Goal: Information Seeking & Learning: Learn about a topic

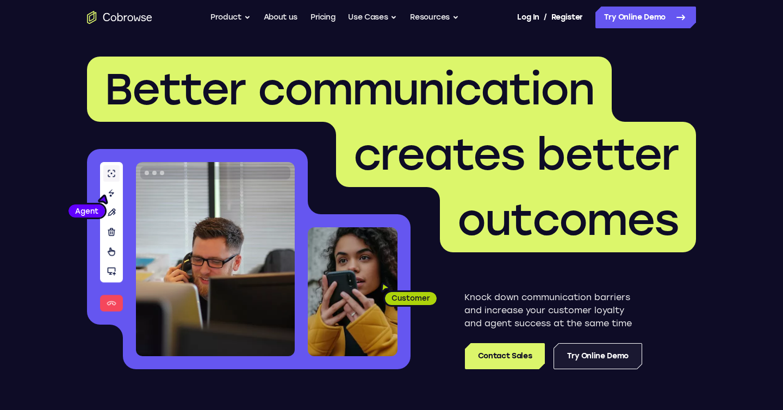
click at [601, 355] on link "Try Online Demo" at bounding box center [598, 356] width 89 height 26
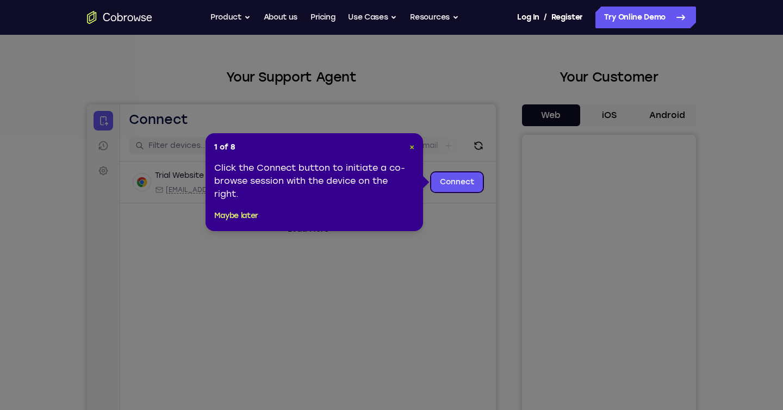
click at [413, 147] on span "×" at bounding box center [412, 147] width 5 height 9
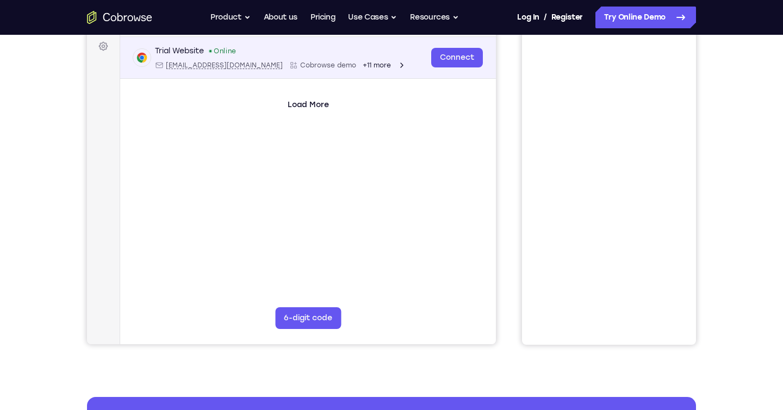
scroll to position [55, 0]
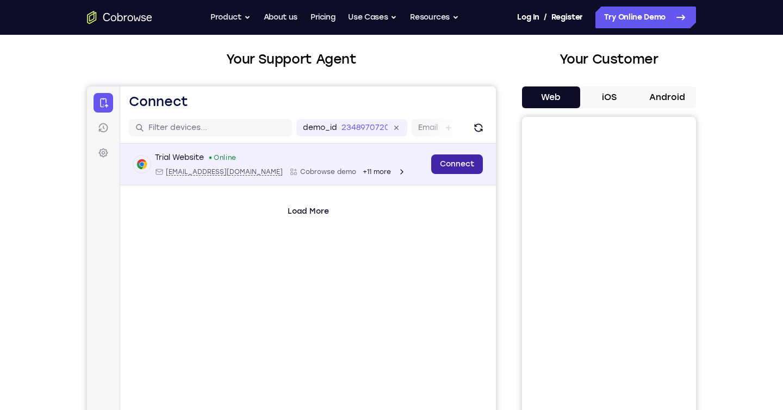
click at [464, 166] on link "Connect" at bounding box center [457, 164] width 52 height 20
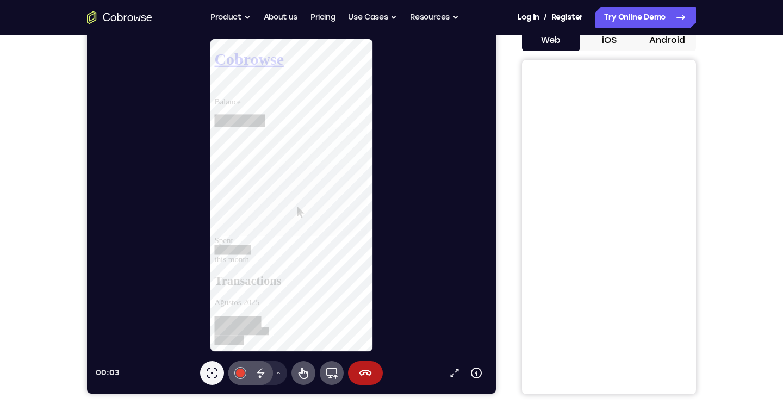
scroll to position [114, 0]
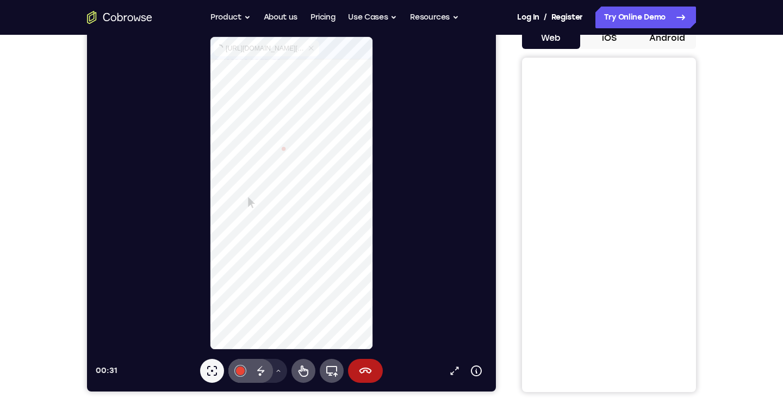
select select "1"
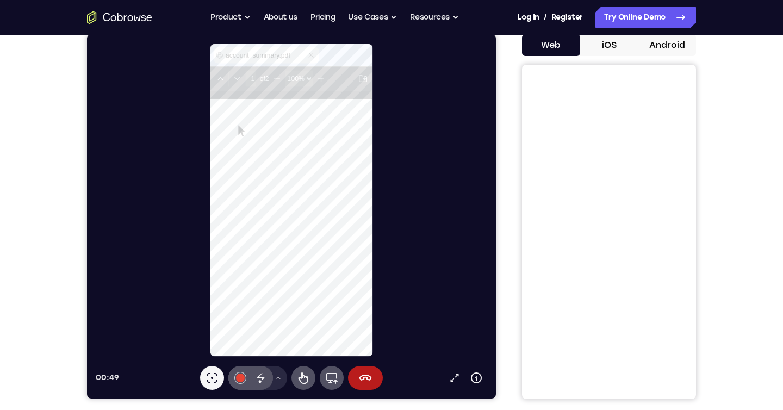
scroll to position [108, 0]
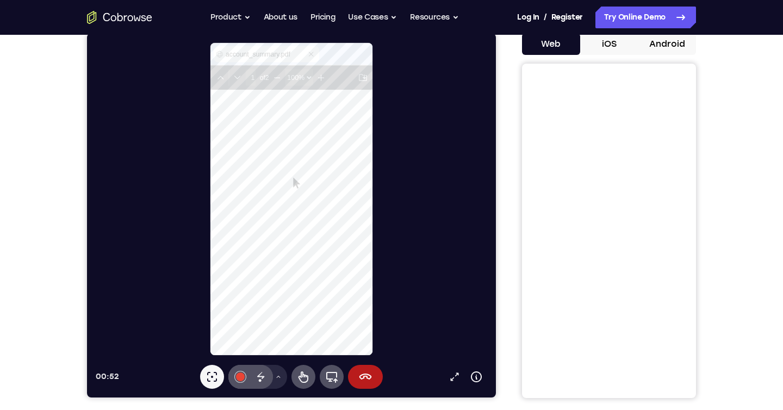
type input "2"
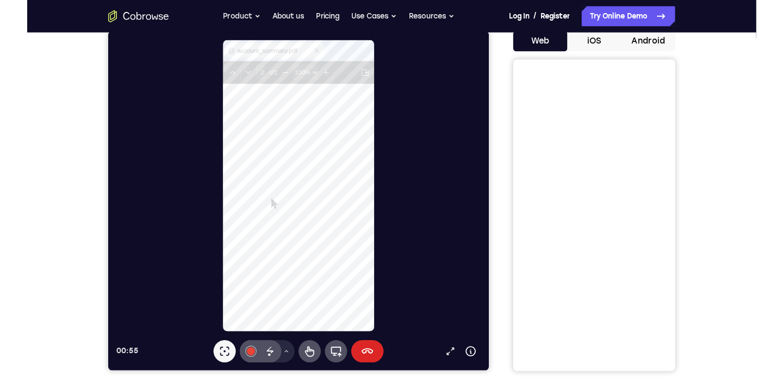
scroll to position [511, 0]
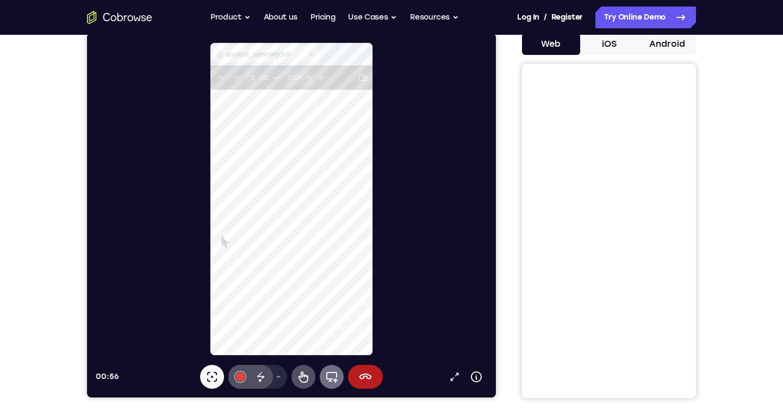
click at [327, 380] on icon at bounding box center [331, 376] width 13 height 13
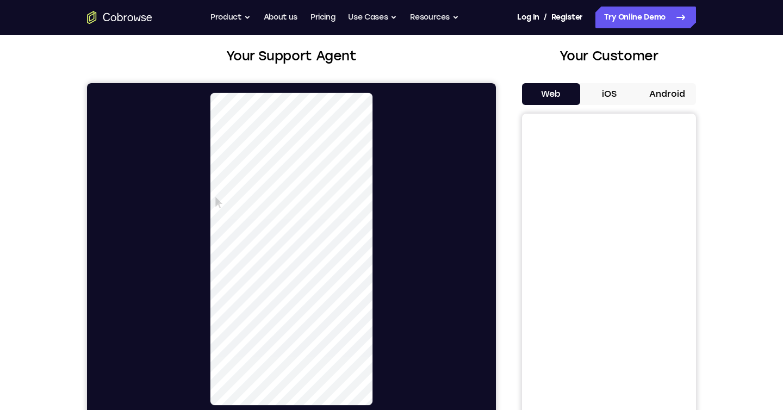
scroll to position [59, 0]
select select "1"
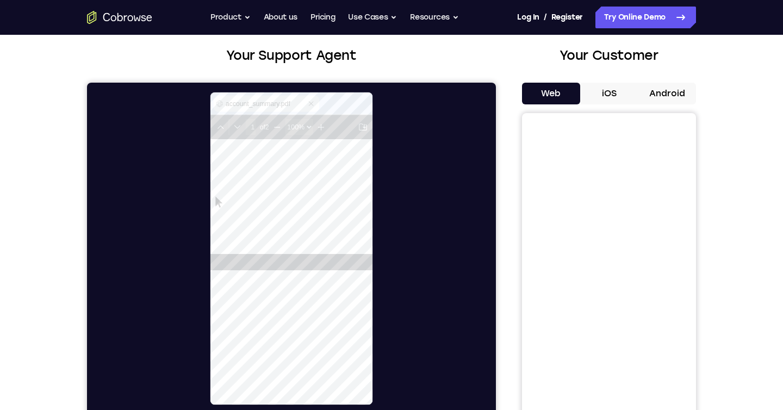
scroll to position [0, 0]
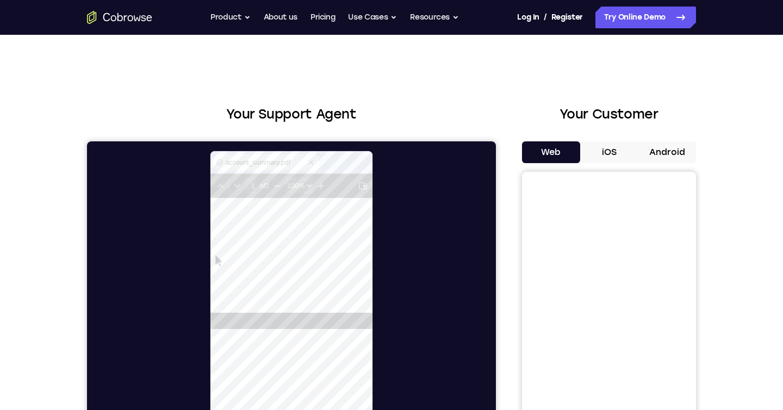
click at [620, 152] on button "iOS" at bounding box center [609, 152] width 58 height 22
click at [683, 152] on button "Android" at bounding box center [667, 152] width 58 height 22
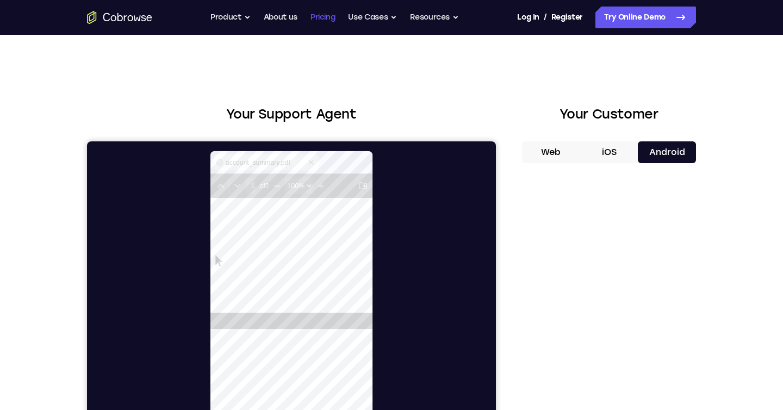
click at [325, 15] on link "Pricing" at bounding box center [323, 18] width 25 height 22
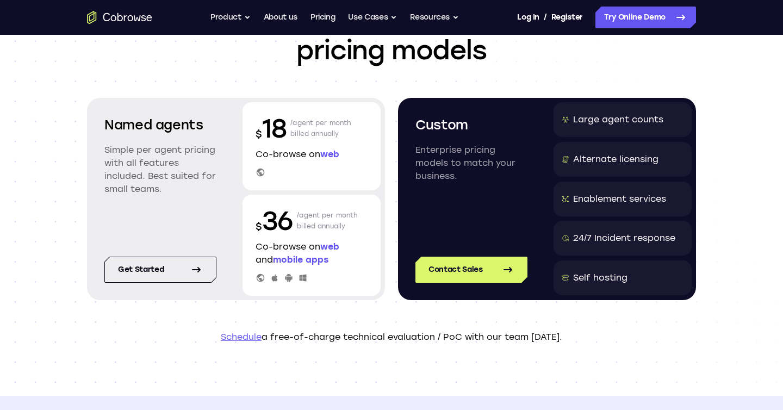
scroll to position [88, 0]
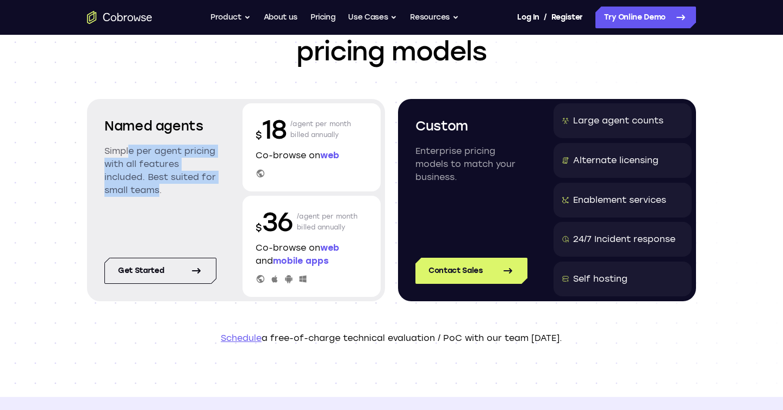
drag, startPoint x: 140, startPoint y: 170, endPoint x: 184, endPoint y: 202, distance: 53.8
click at [155, 195] on p "Simple per agent pricing with all features included. Best suited for small team…" at bounding box center [160, 171] width 112 height 52
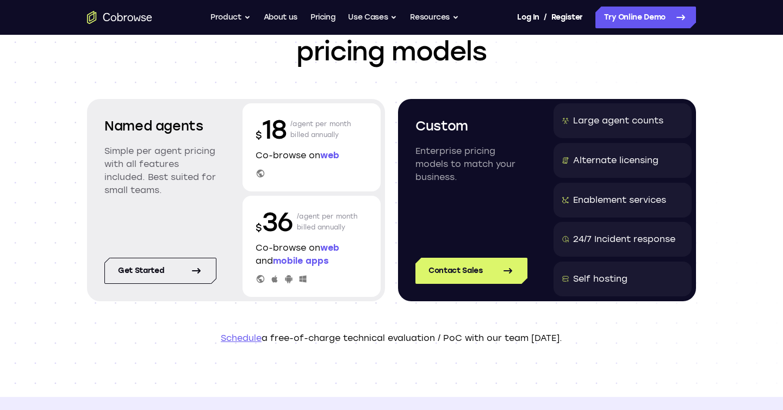
click at [184, 202] on div "Named agents Simple per agent pricing with all features included. Best suited f…" at bounding box center [160, 164] width 138 height 123
click at [579, 279] on div "Self hosting" at bounding box center [600, 279] width 54 height 13
click at [601, 232] on div "24/7 Incident response" at bounding box center [623, 239] width 138 height 35
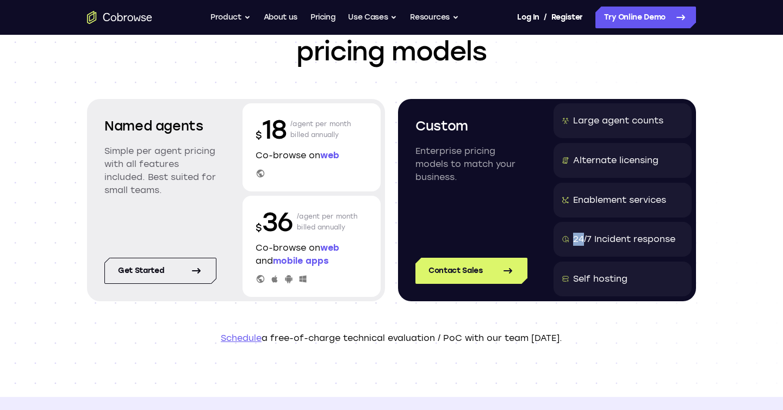
click at [601, 232] on div "24/7 Incident response" at bounding box center [623, 239] width 138 height 35
click at [597, 199] on div "Enablement services" at bounding box center [619, 200] width 93 height 13
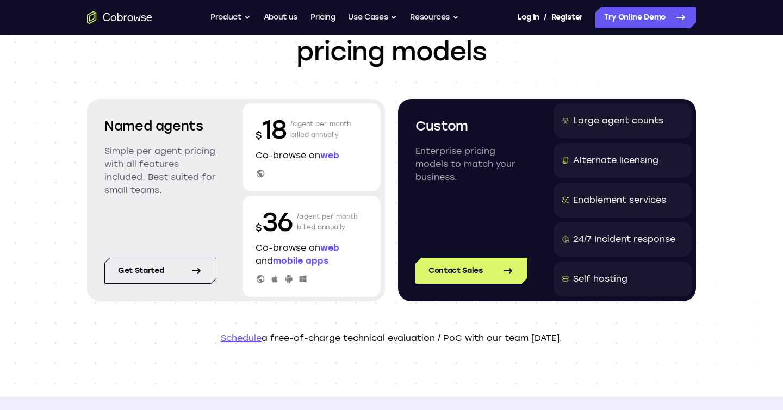
click at [588, 169] on div "Alternate licensing" at bounding box center [623, 160] width 138 height 35
click at [590, 119] on div "Large agent counts" at bounding box center [618, 120] width 90 height 13
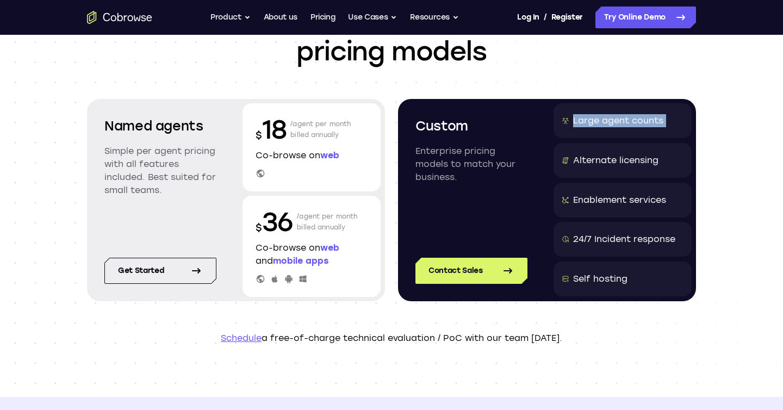
click at [590, 119] on div "Large agent counts" at bounding box center [618, 120] width 90 height 13
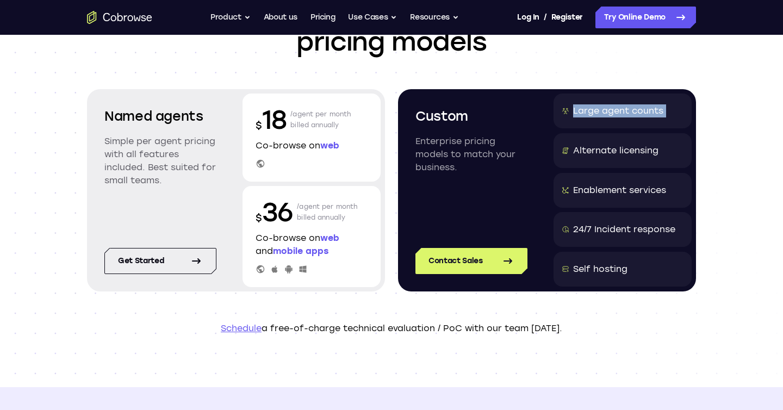
scroll to position [102, 0]
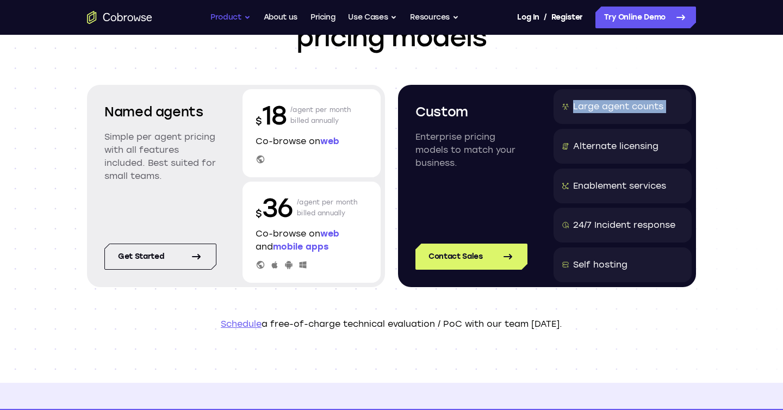
click at [227, 14] on button "Product" at bounding box center [231, 18] width 40 height 22
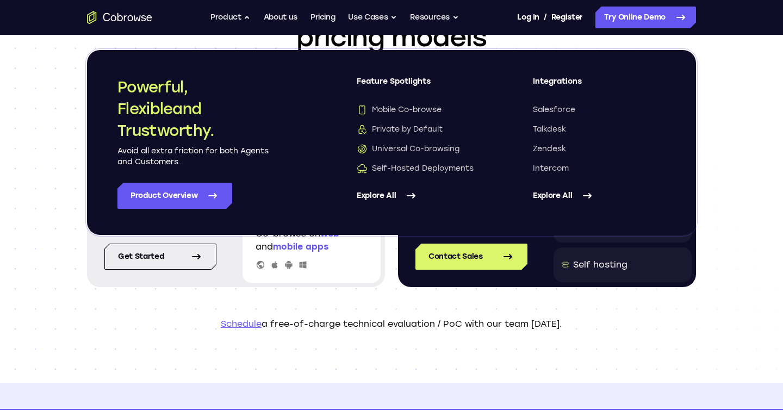
click at [579, 316] on header "Scalable and customized pricing models Named agents Simple per agent pricing wi…" at bounding box center [392, 158] width 696 height 450
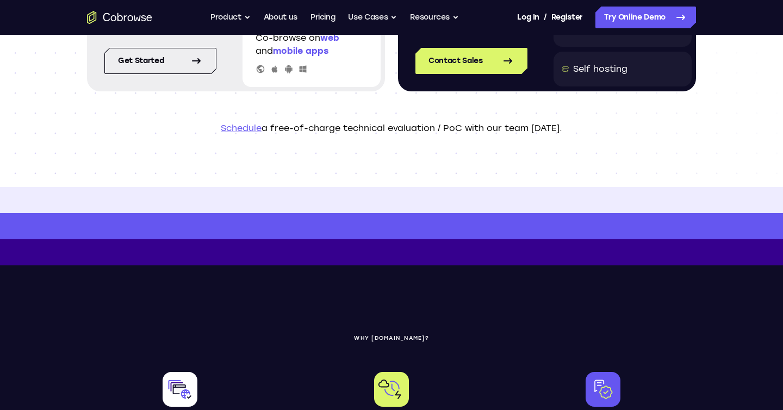
scroll to position [0, 0]
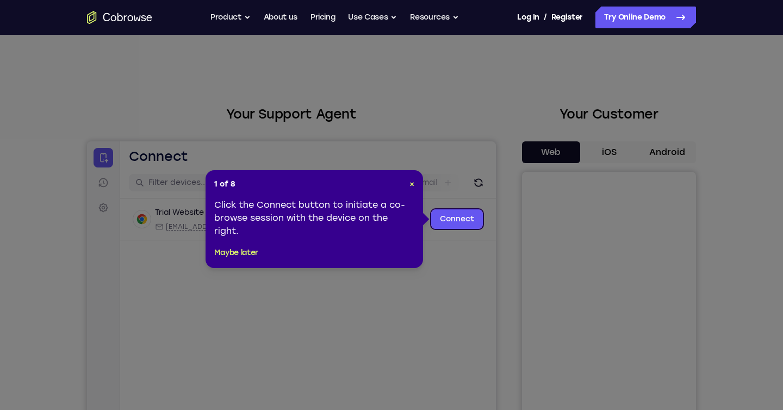
click at [456, 75] on icon at bounding box center [391, 205] width 783 height 410
drag, startPoint x: 409, startPoint y: 188, endPoint x: 415, endPoint y: 183, distance: 8.2
click at [412, 187] on header "1 of 8 ×" at bounding box center [314, 184] width 200 height 11
click at [414, 182] on span "×" at bounding box center [412, 184] width 5 height 9
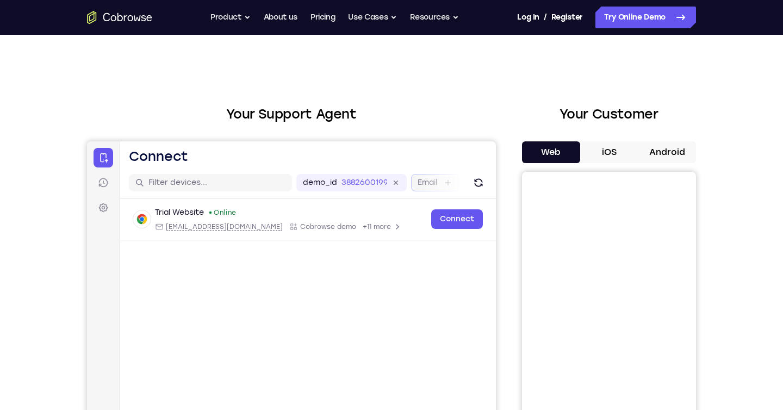
click at [430, 184] on label "Email" at bounding box center [428, 182] width 20 height 11
click at [442, 184] on input "Email" at bounding box center [443, 182] width 2 height 11
click at [344, 183] on label "User ID" at bounding box center [344, 182] width 28 height 11
click at [362, 183] on input "User ID" at bounding box center [363, 182] width 2 height 11
click at [359, 178] on label "Device ID" at bounding box center [351, 182] width 36 height 11
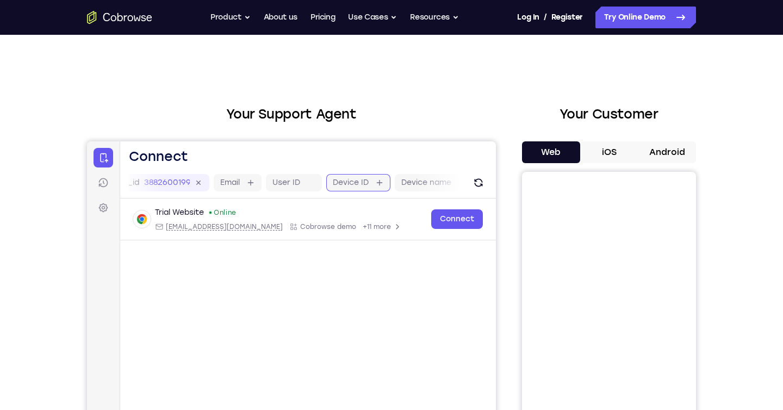
click at [373, 178] on input "Device ID" at bounding box center [374, 182] width 2 height 11
click at [403, 180] on label "Device name" at bounding box center [414, 182] width 50 height 11
click at [444, 180] on input "Device name" at bounding box center [445, 182] width 2 height 11
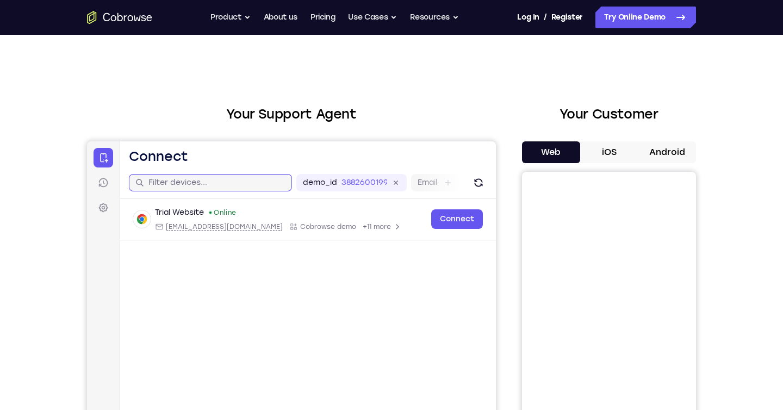
click at [208, 183] on input "text" at bounding box center [217, 182] width 137 height 11
click at [101, 182] on icon at bounding box center [103, 182] width 11 height 11
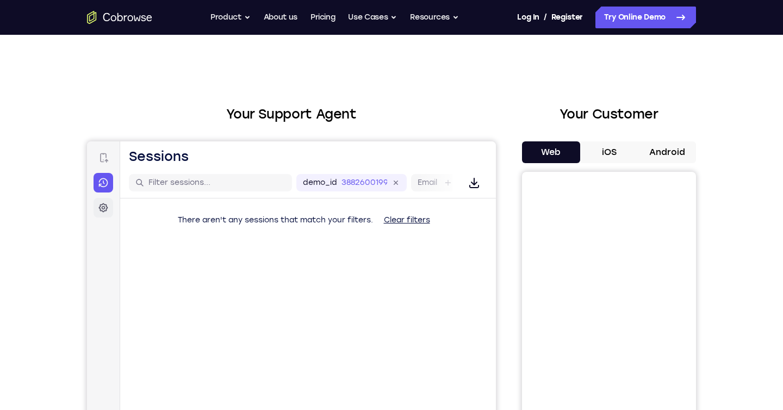
click at [102, 202] on icon at bounding box center [103, 207] width 11 height 11
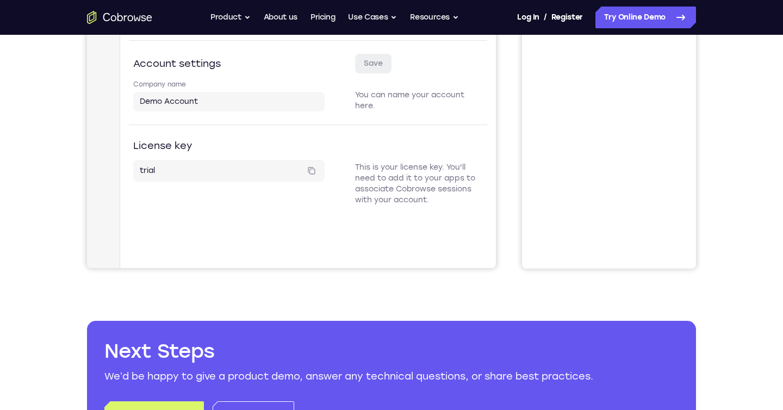
scroll to position [30, 0]
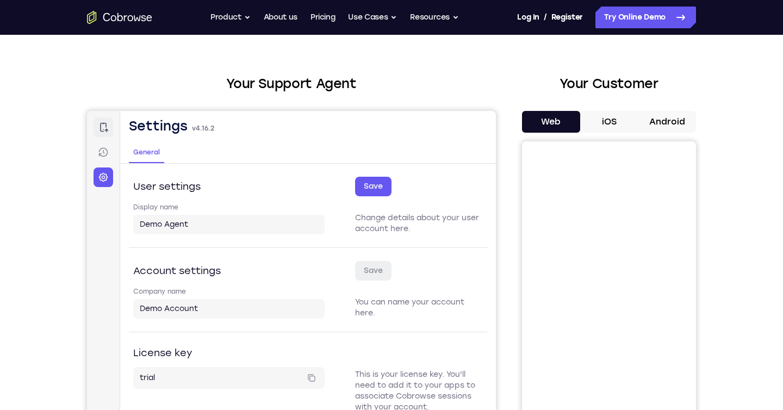
click at [101, 127] on icon at bounding box center [103, 127] width 11 height 11
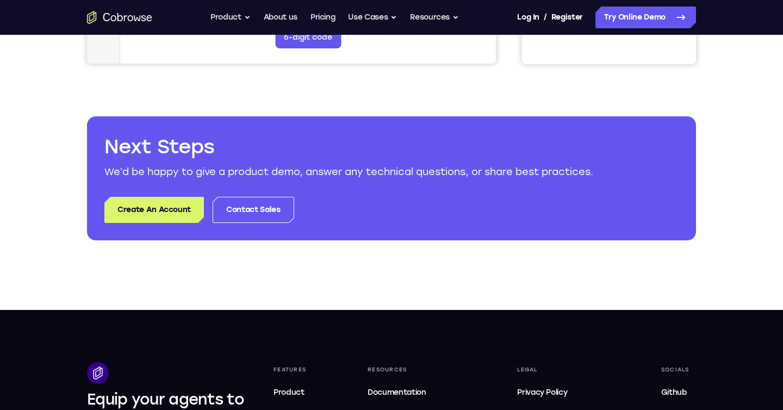
scroll to position [432, 0]
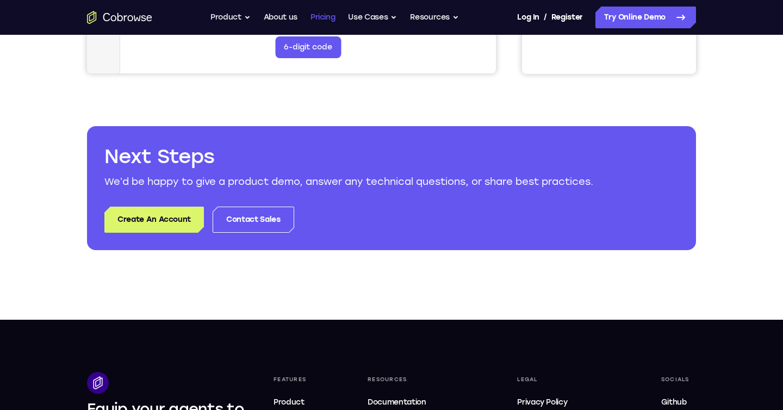
click at [328, 21] on link "Pricing" at bounding box center [323, 18] width 25 height 22
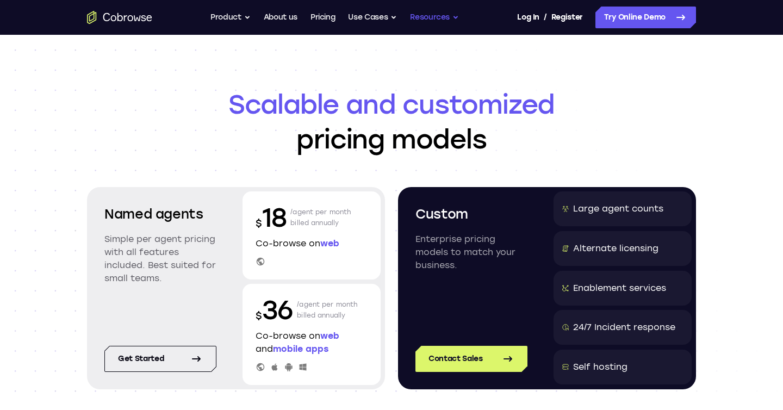
click at [429, 18] on button "Resources" at bounding box center [434, 18] width 49 height 22
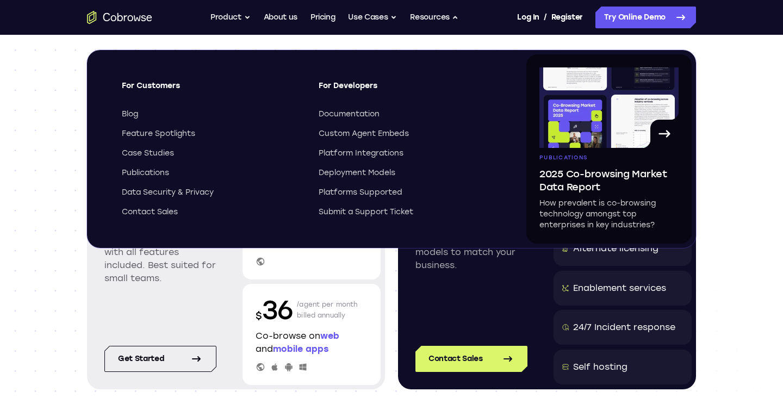
click at [57, 116] on header "Scalable and customized pricing models Named agents Simple per agent pricing wi…" at bounding box center [392, 260] width 696 height 450
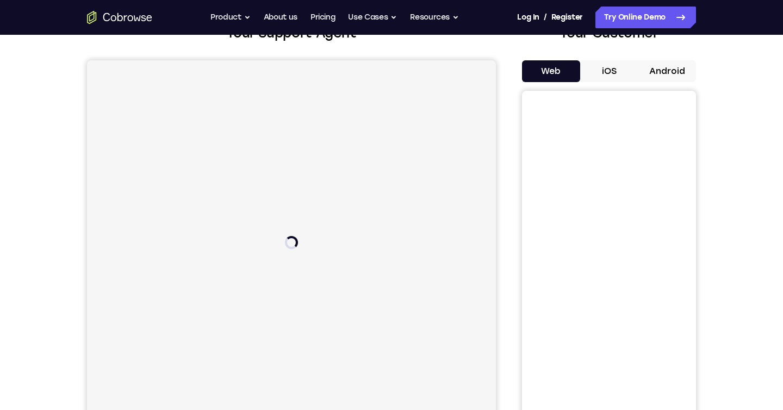
scroll to position [95, 0]
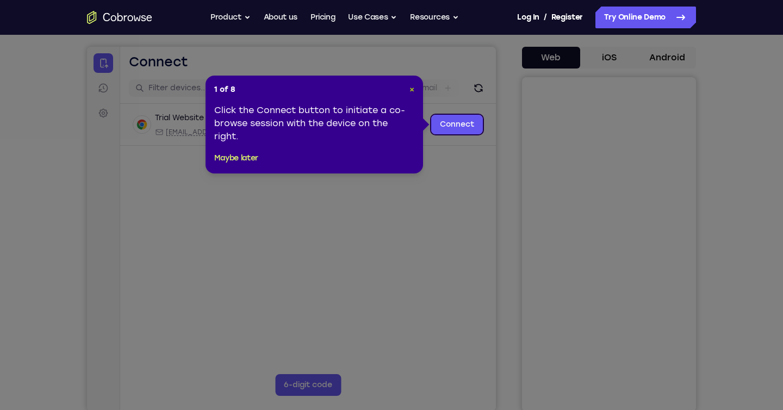
click at [412, 94] on button "×" at bounding box center [412, 89] width 5 height 11
